Goal: Transaction & Acquisition: Subscribe to service/newsletter

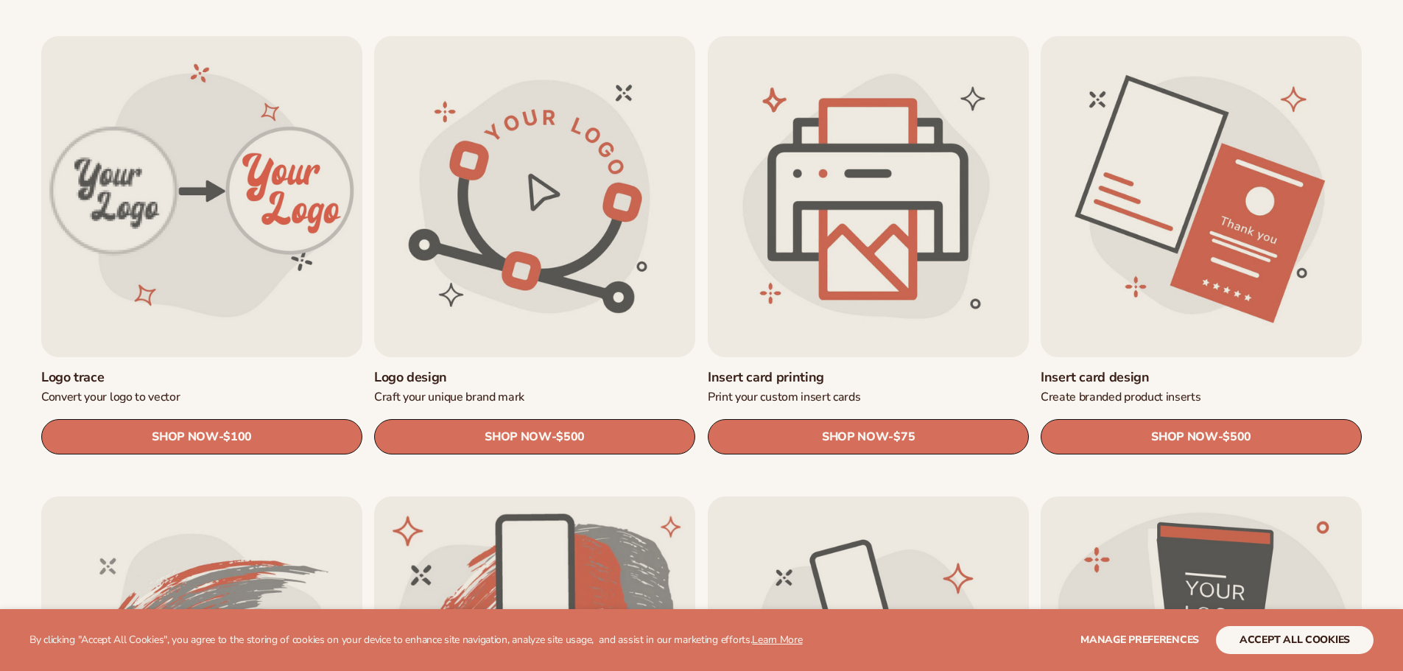
scroll to position [485, 0]
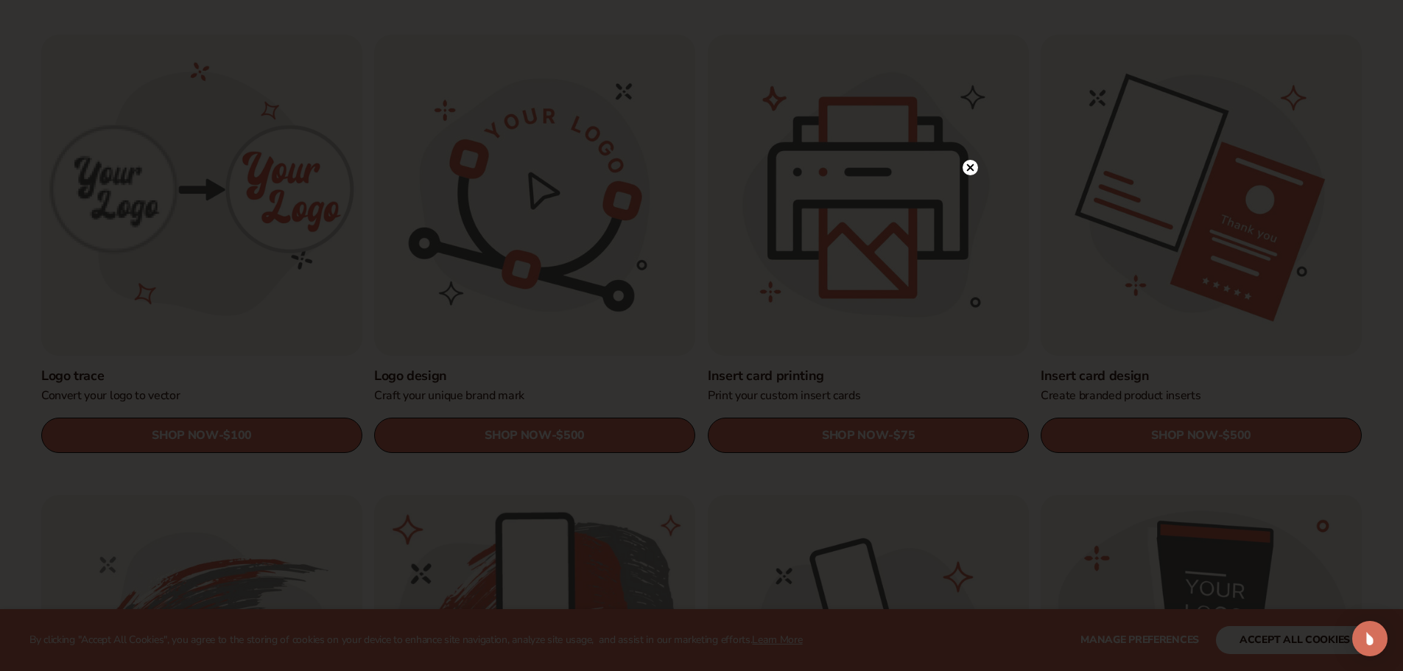
click at [967, 165] on icon at bounding box center [969, 167] width 7 height 7
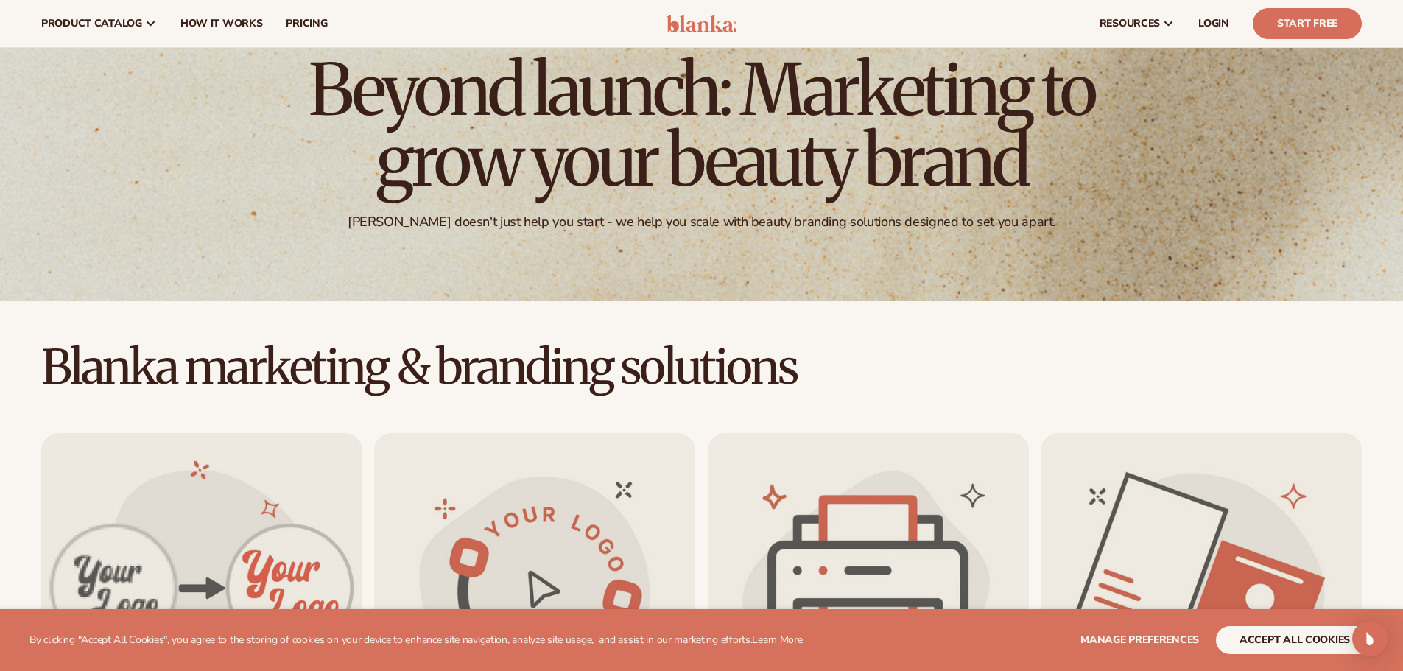
scroll to position [0, 0]
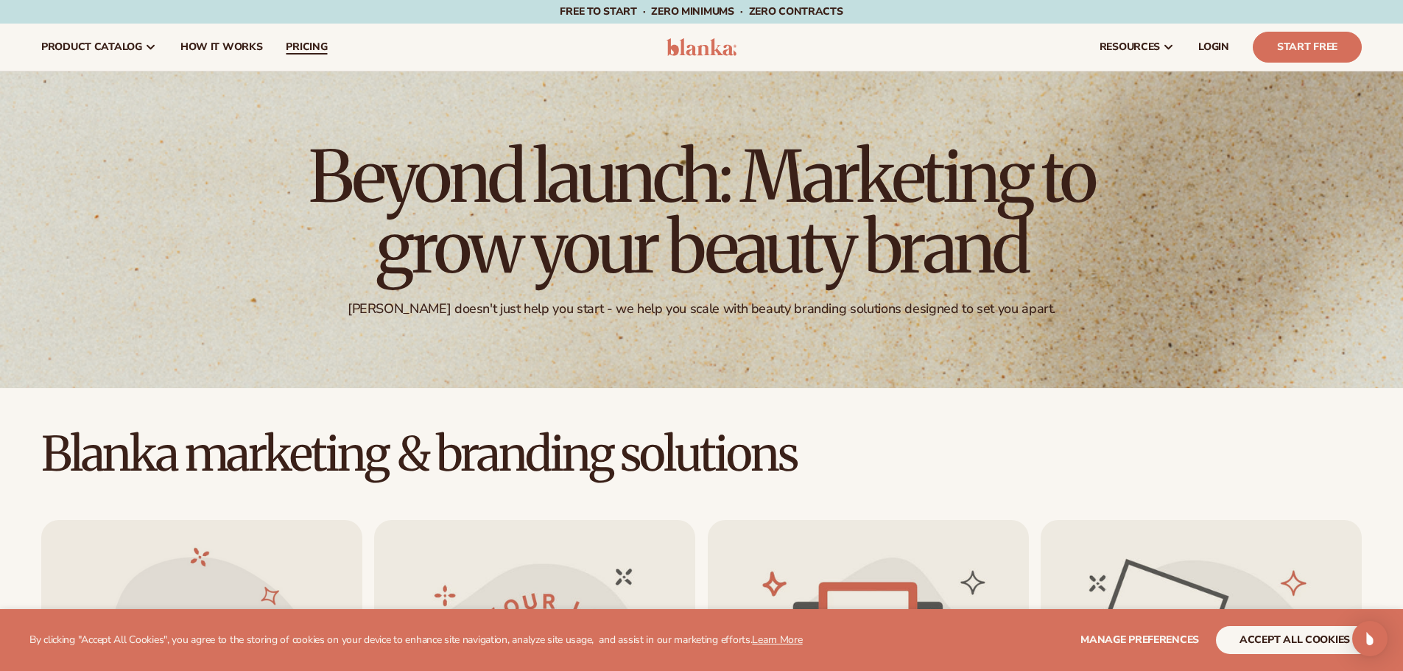
click at [317, 38] on link "pricing" at bounding box center [306, 47] width 65 height 47
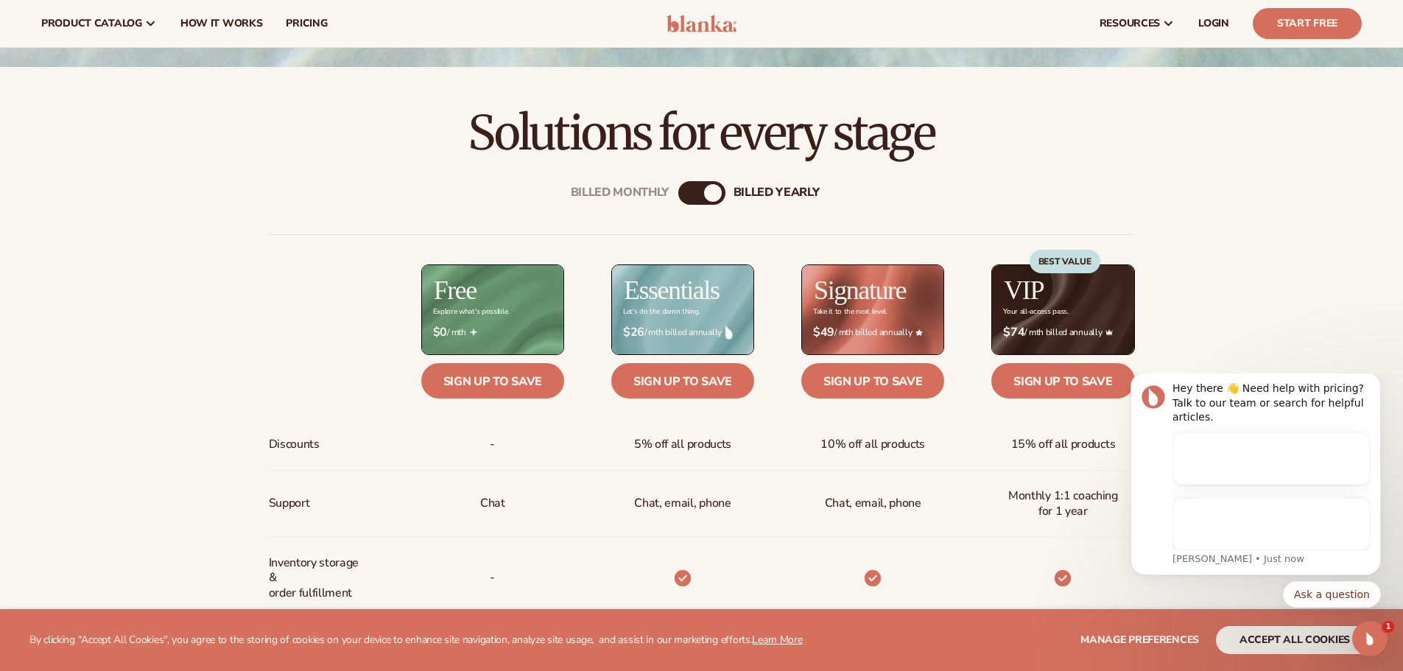
scroll to position [500, 0]
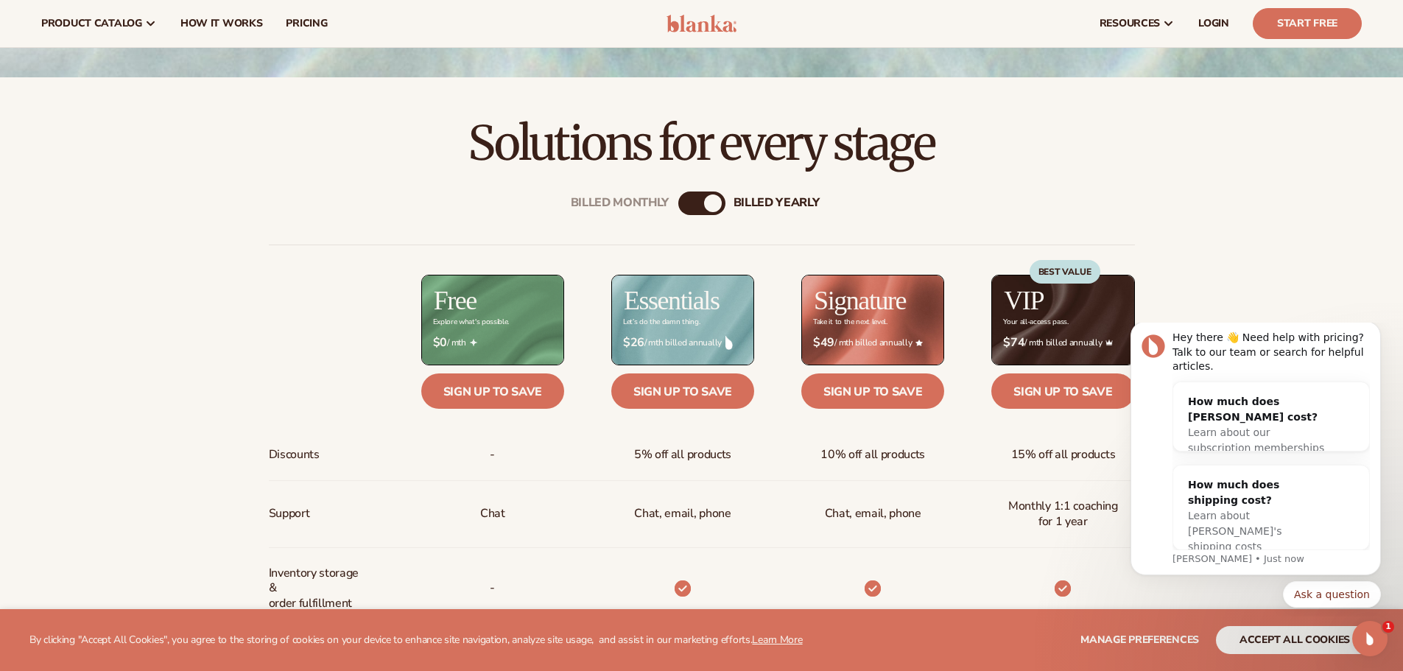
click at [700, 206] on div "Billed Monthly billed Yearly" at bounding box center [701, 204] width 47 height 24
click at [710, 204] on div "billed Yearly" at bounding box center [713, 203] width 18 height 18
click at [673, 205] on div "Billed Monthly billed Yearly Billed Monthly billed Yearly Discounts Support Inv…" at bounding box center [702, 664] width 949 height 992
click at [685, 202] on div "Billed Monthly" at bounding box center [687, 203] width 18 height 18
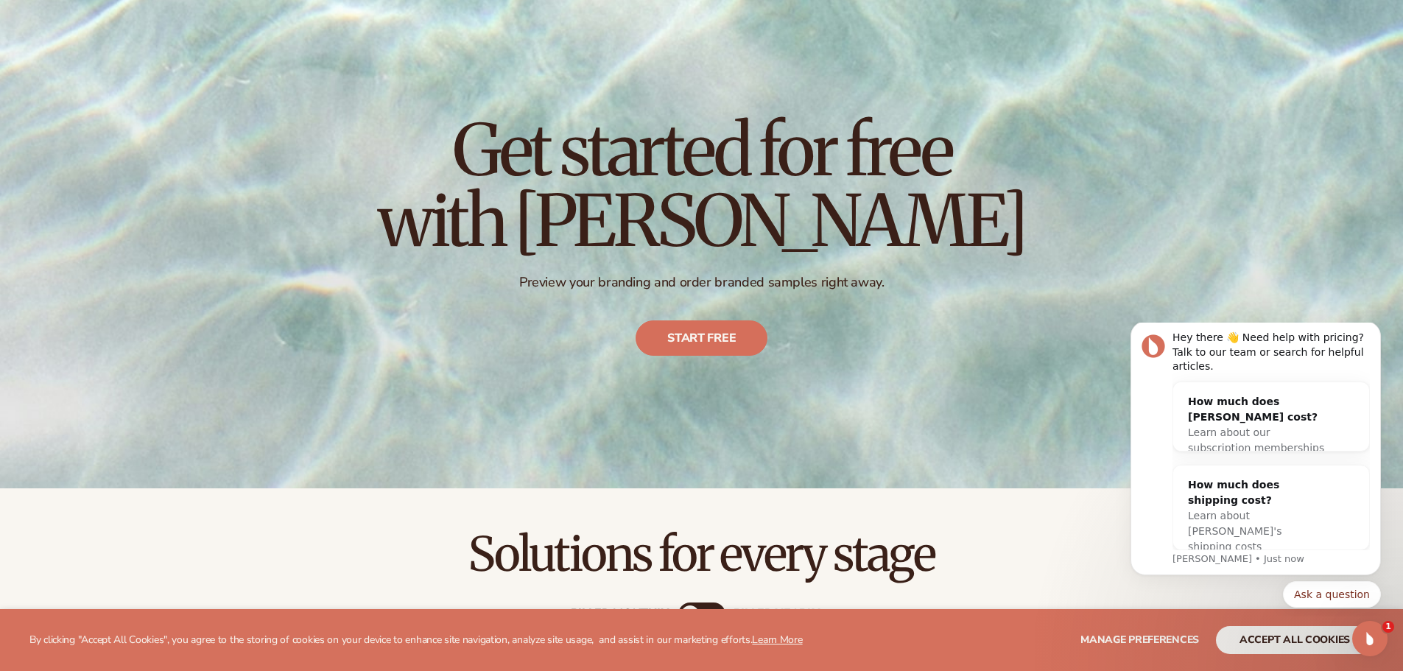
scroll to position [0, 0]
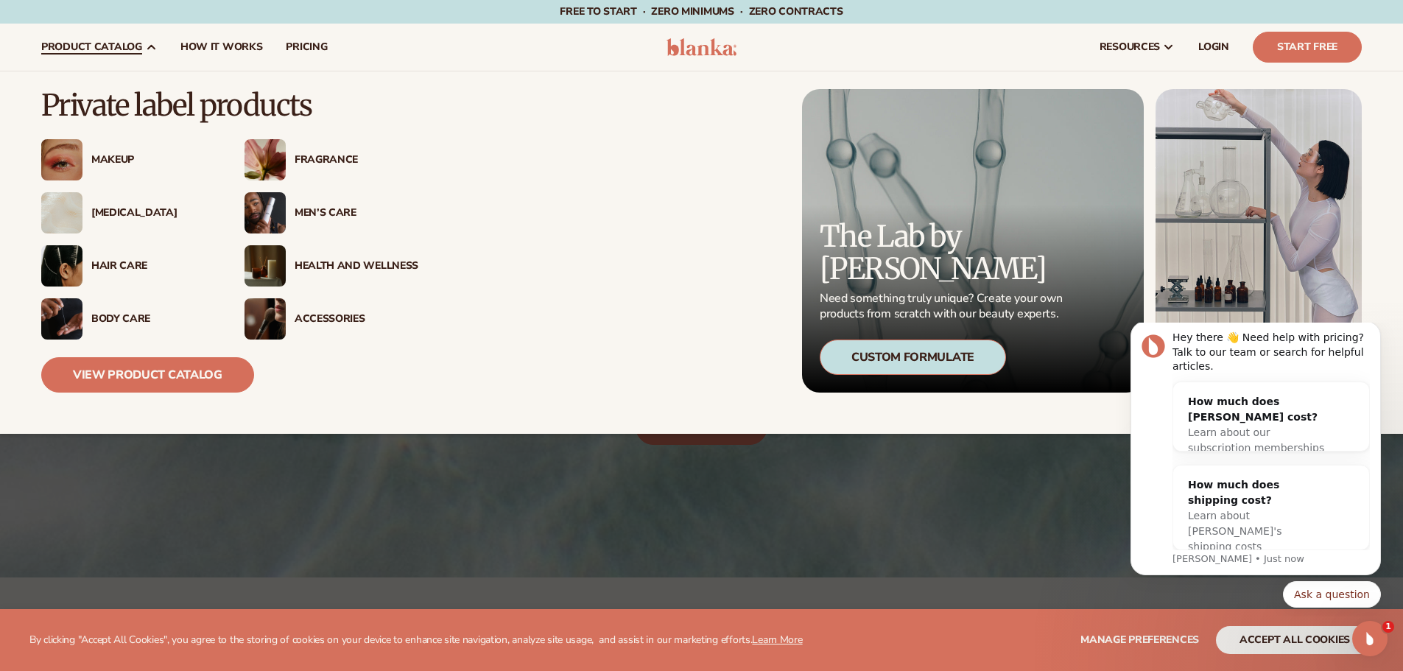
click at [133, 43] on span "product catalog" at bounding box center [91, 47] width 101 height 12
click at [312, 154] on div "Fragrance" at bounding box center [357, 160] width 124 height 13
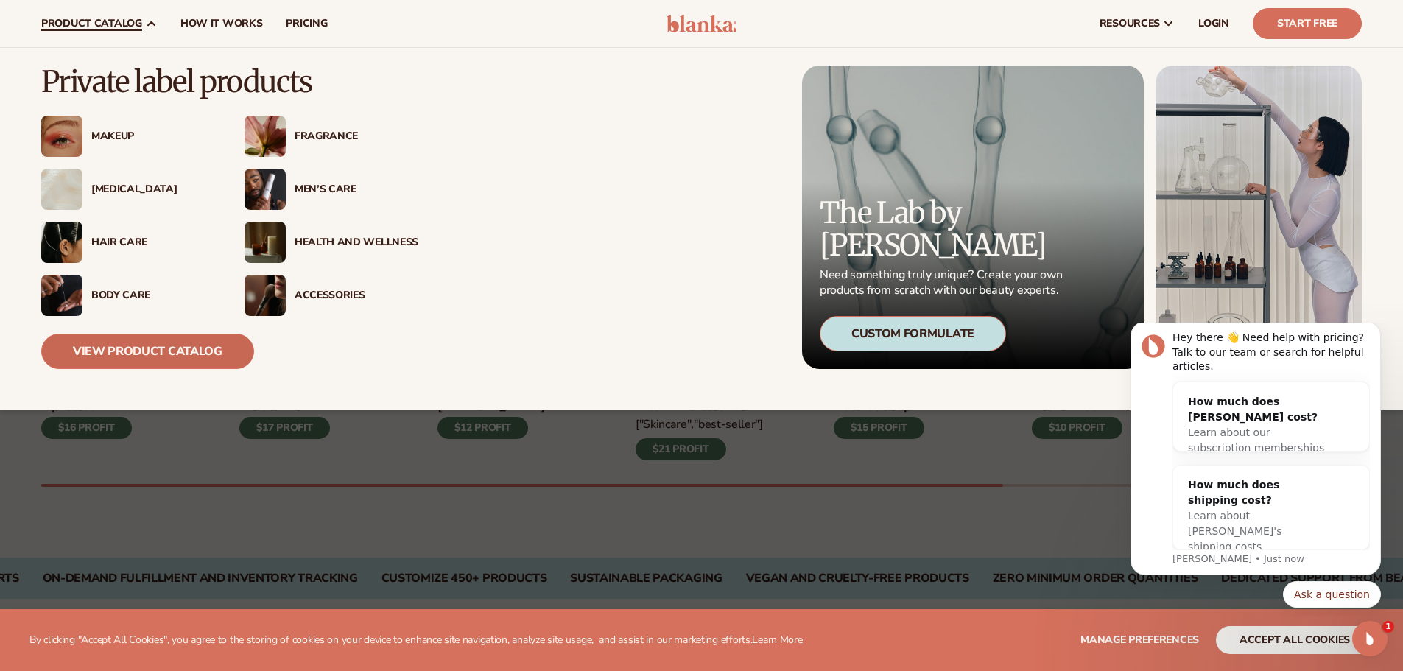
click at [136, 341] on link "View Product Catalog" at bounding box center [147, 351] width 213 height 35
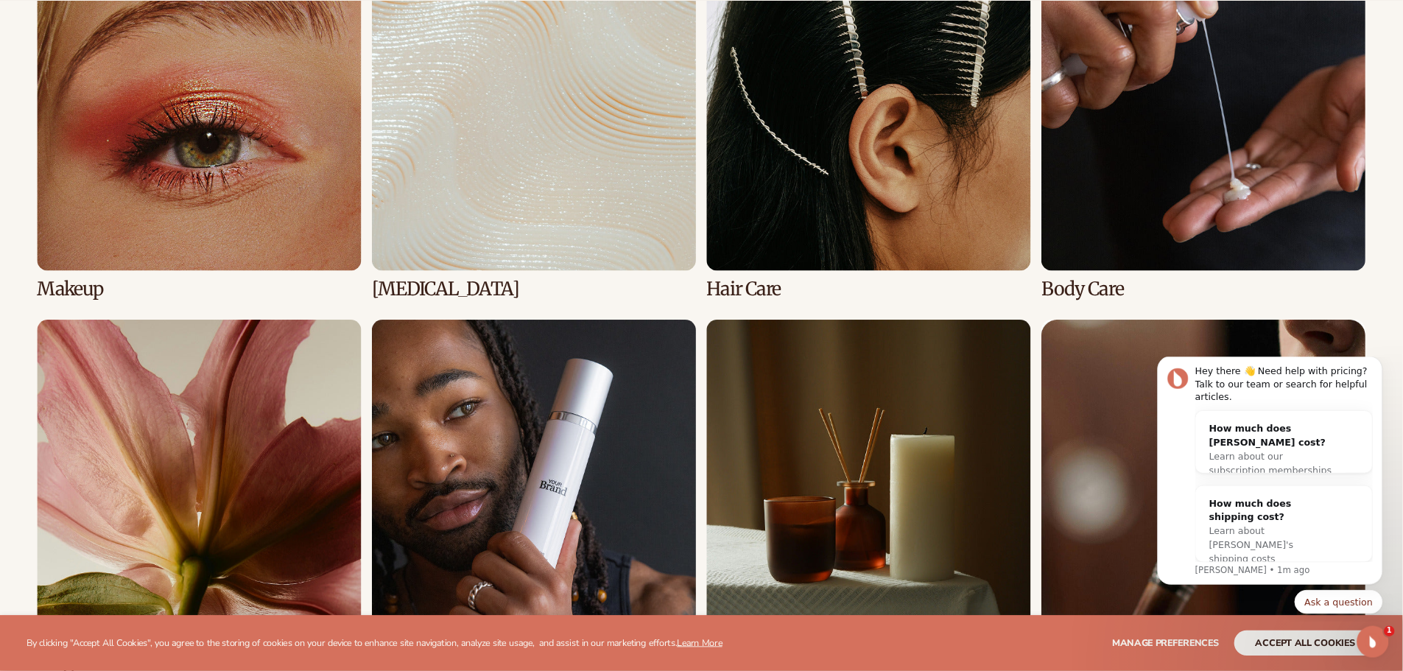
scroll to position [1169, 0]
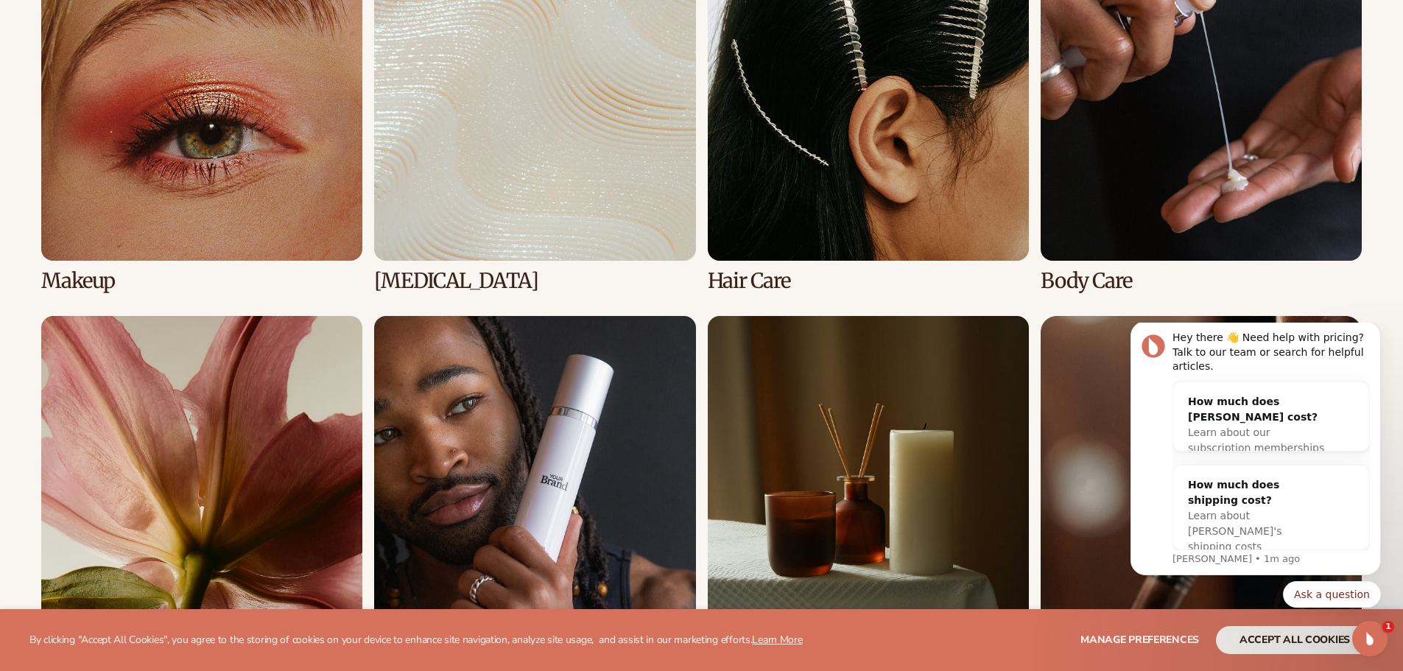
drag, startPoint x: 1385, startPoint y: 0, endPoint x: 715, endPoint y: 294, distance: 731.2
click at [715, 294] on div "Makeup Skin Care Hair Care Body Care" at bounding box center [701, 304] width 1321 height 729
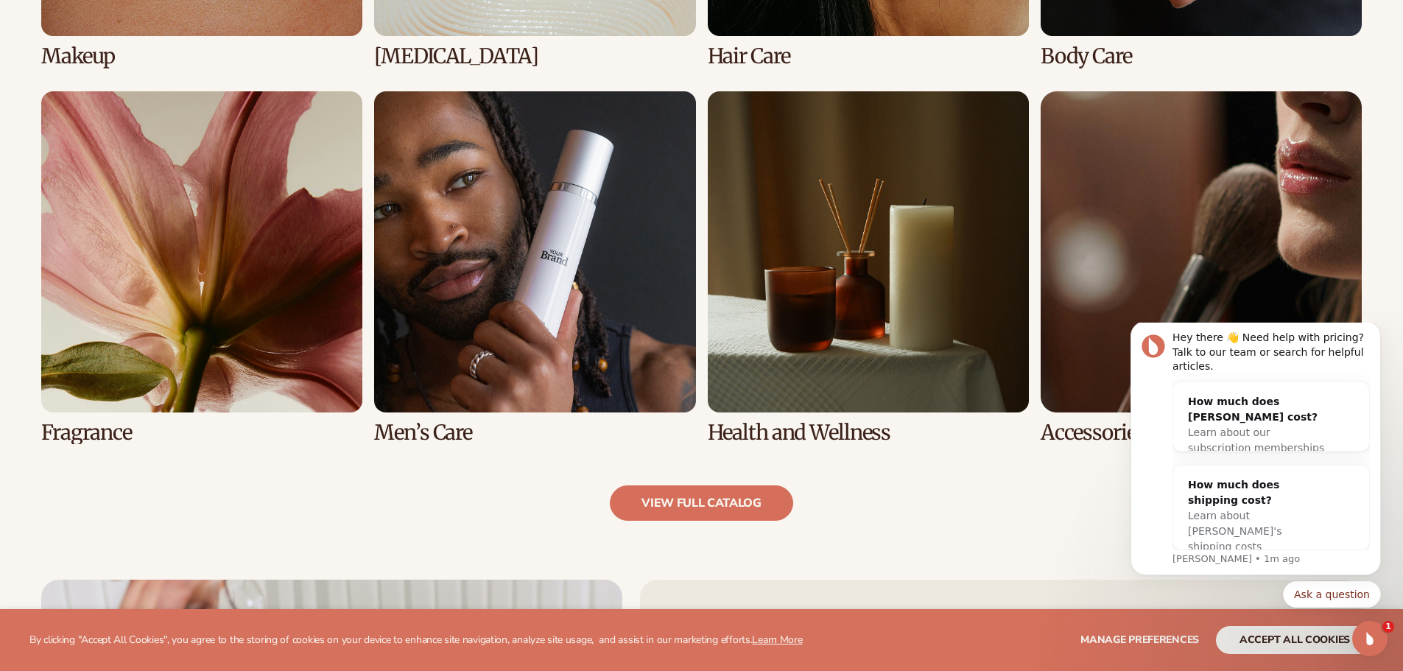
scroll to position [1465, 0]
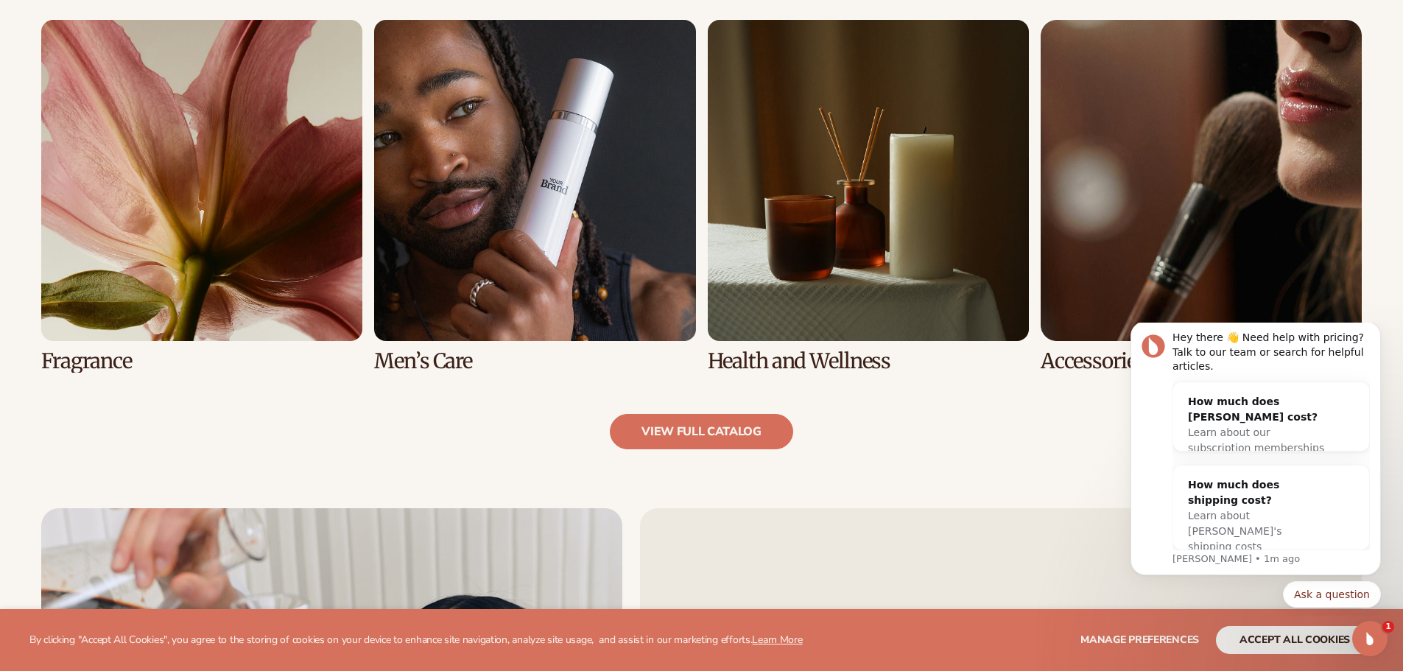
click at [851, 259] on link "7 / 8" at bounding box center [868, 196] width 321 height 353
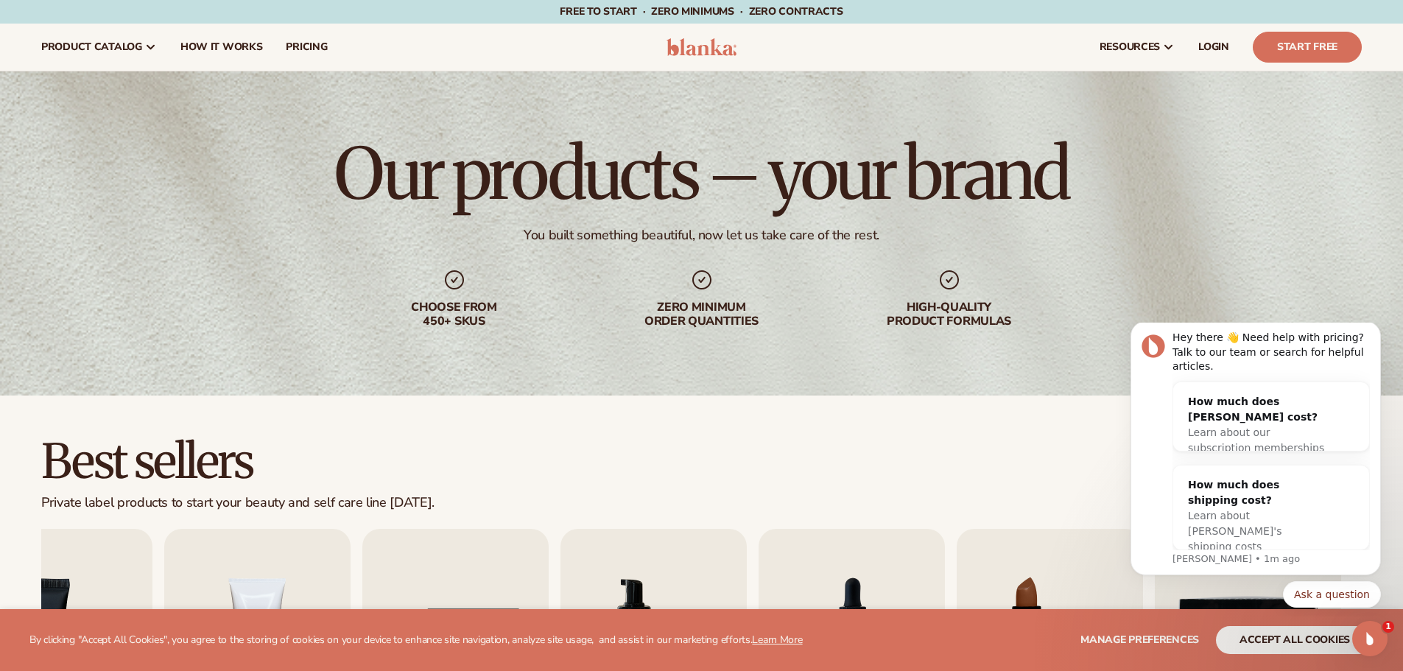
scroll to position [1, 0]
click at [1271, 49] on link "Start Free" at bounding box center [1307, 46] width 109 height 31
